Goal: Find contact information: Find contact information

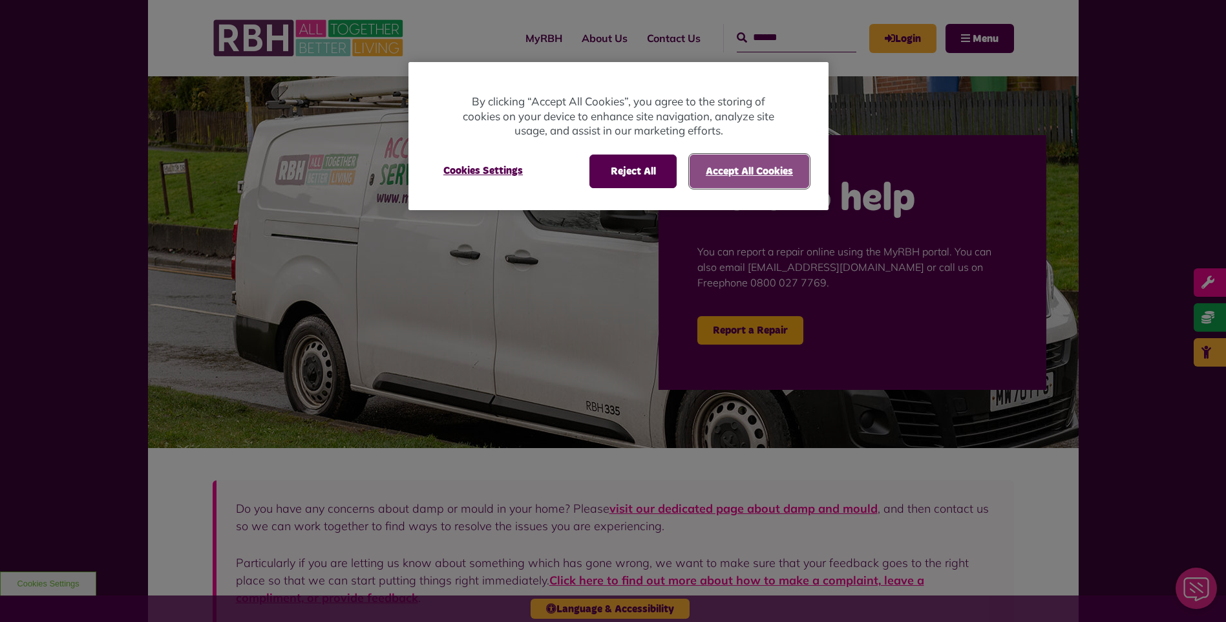
click at [710, 178] on button "Accept All Cookies" at bounding box center [750, 171] width 120 height 34
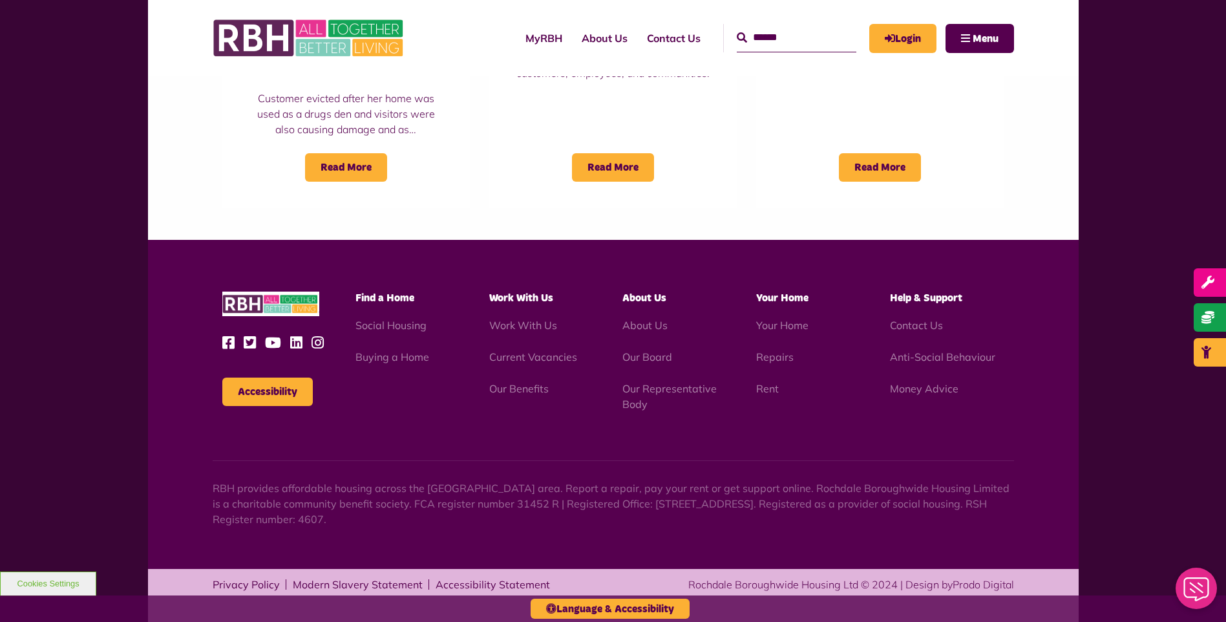
scroll to position [1140, 0]
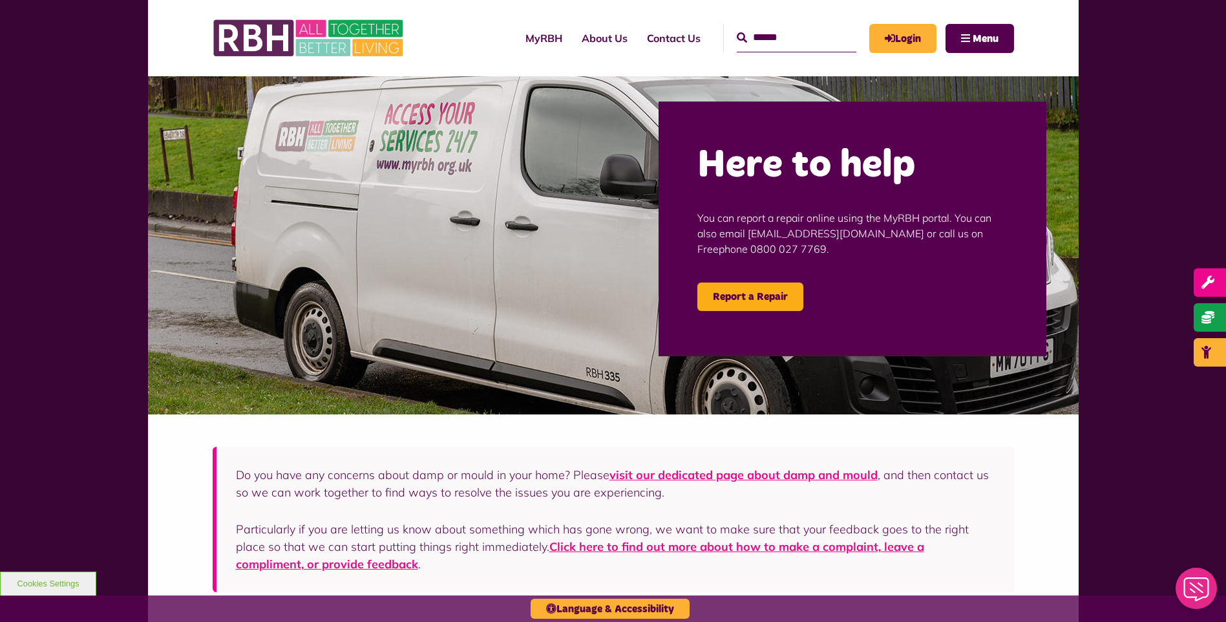
scroll to position [65, 0]
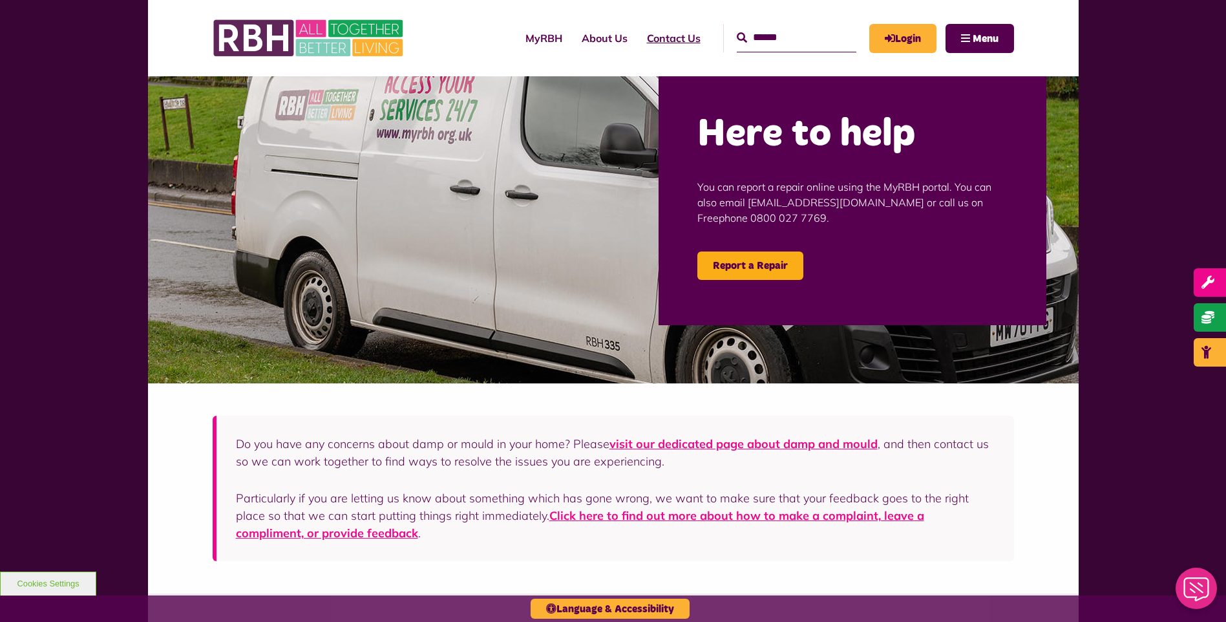
drag, startPoint x: 666, startPoint y: 59, endPoint x: 666, endPoint y: 51, distance: 8.4
click at [666, 54] on div "MyRBH About Us Contact Us Search Menu" at bounding box center [733, 38] width 561 height 50
drag, startPoint x: 666, startPoint y: 51, endPoint x: 659, endPoint y: 39, distance: 13.9
click at [659, 39] on link "Contact Us" at bounding box center [673, 38] width 73 height 35
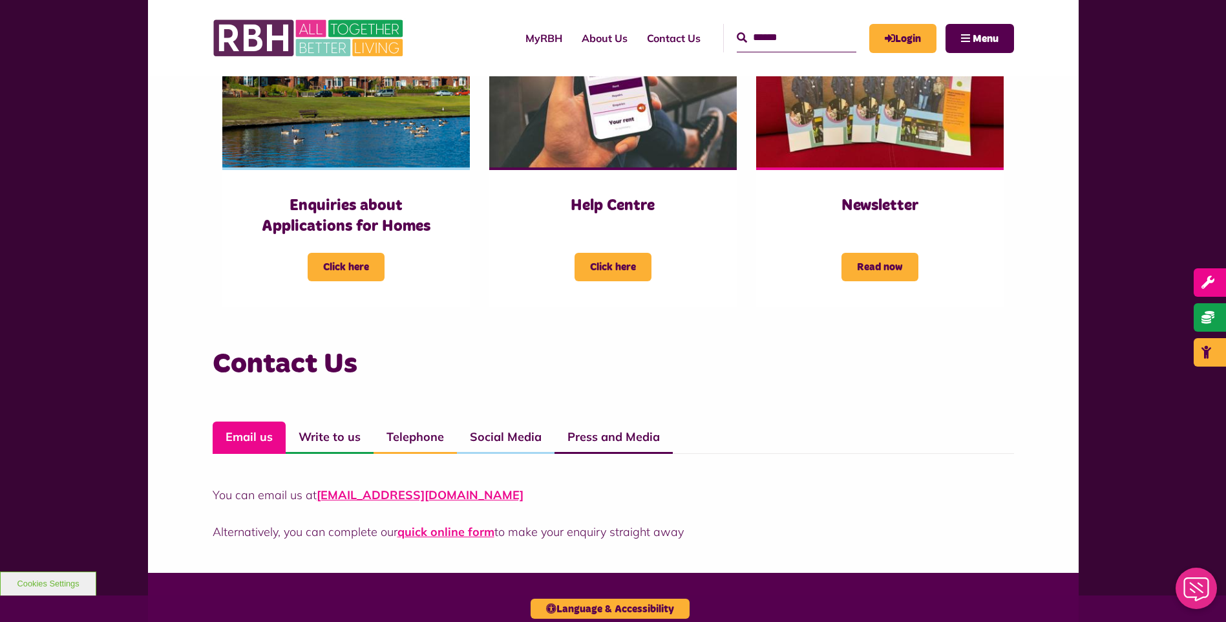
scroll to position [970, 0]
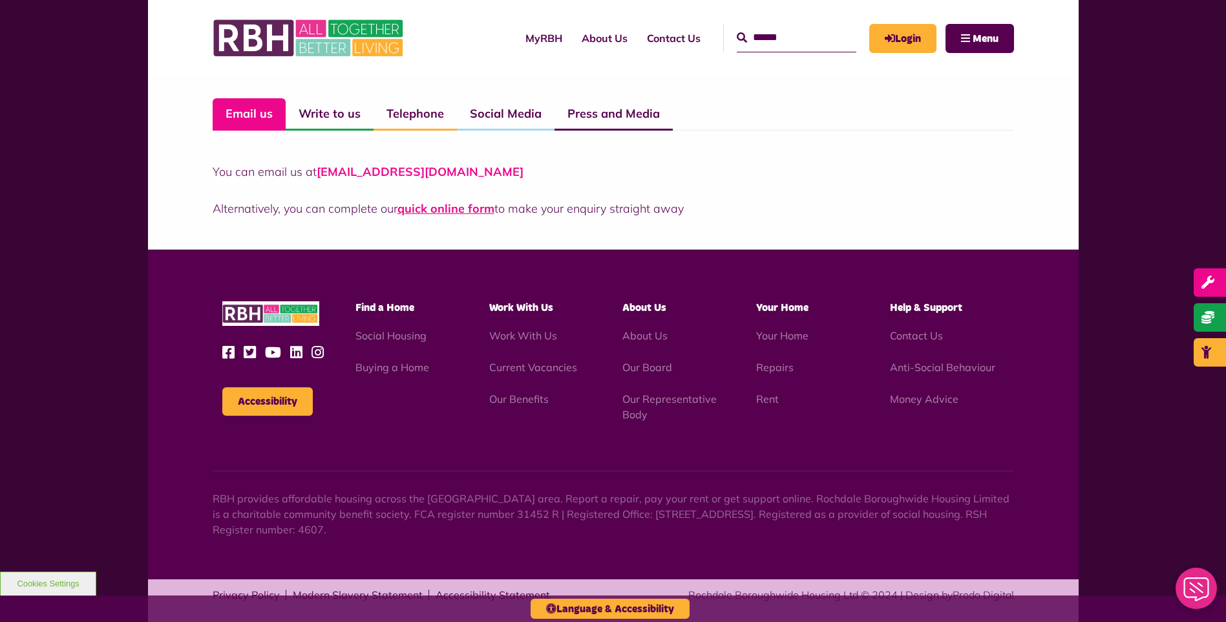
drag, startPoint x: 528, startPoint y: 171, endPoint x: 321, endPoint y: 175, distance: 207.5
click at [321, 175] on p "You can email us at CustomerExperience@rbh.org.uk" at bounding box center [614, 171] width 802 height 17
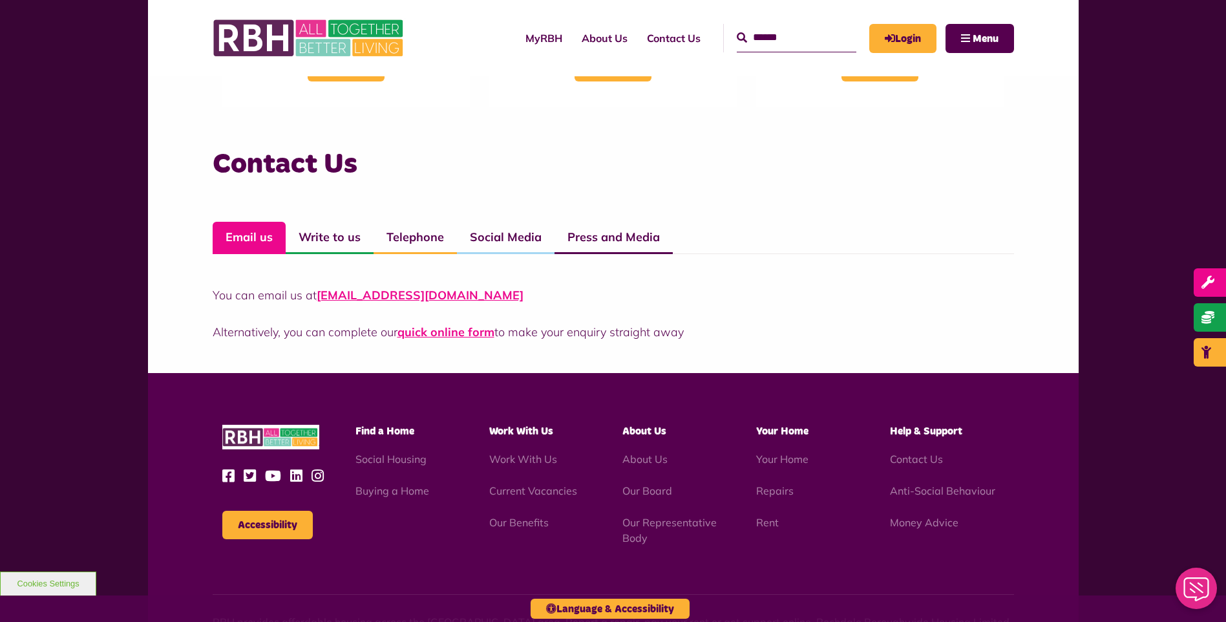
scroll to position [646, 0]
